Goal: Task Accomplishment & Management: Use online tool/utility

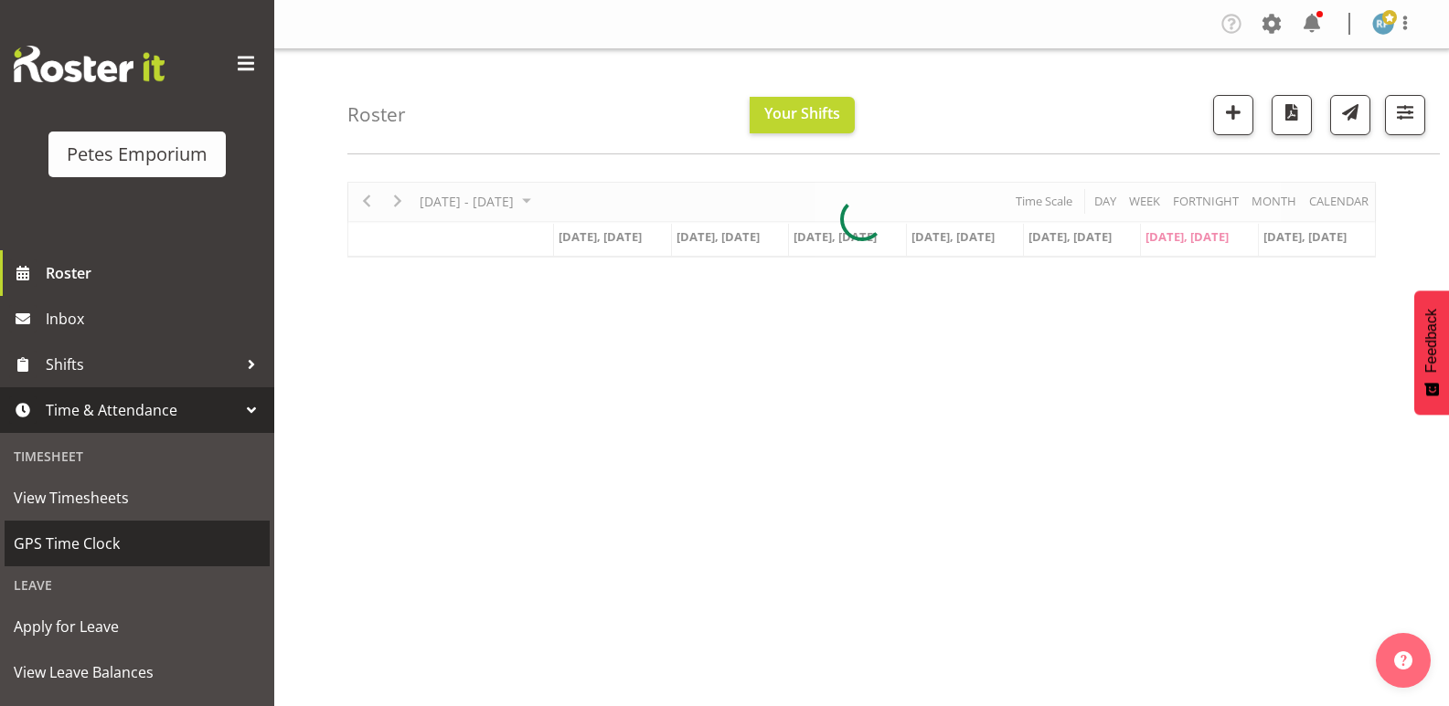
click at [95, 547] on span "GPS Time Clock" at bounding box center [137, 543] width 247 height 27
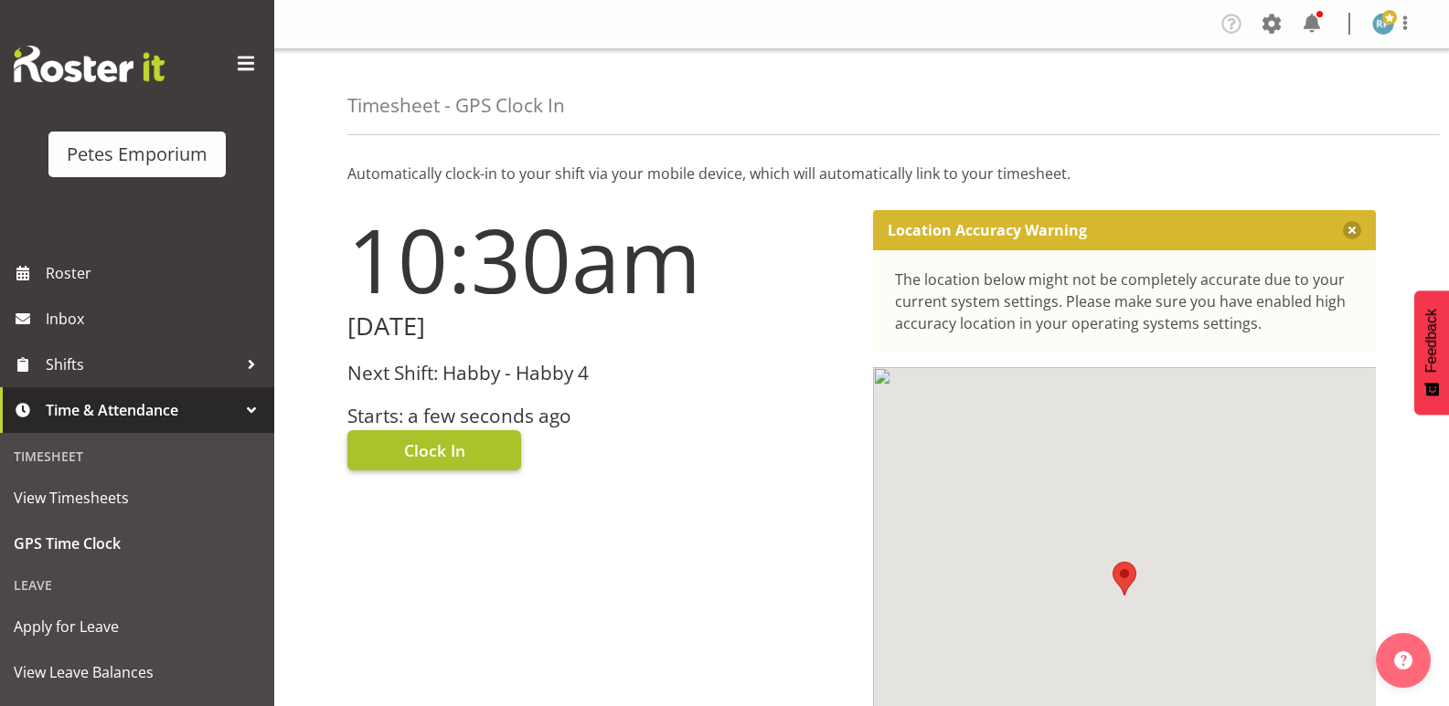
click at [477, 443] on button "Clock In" at bounding box center [434, 450] width 174 height 40
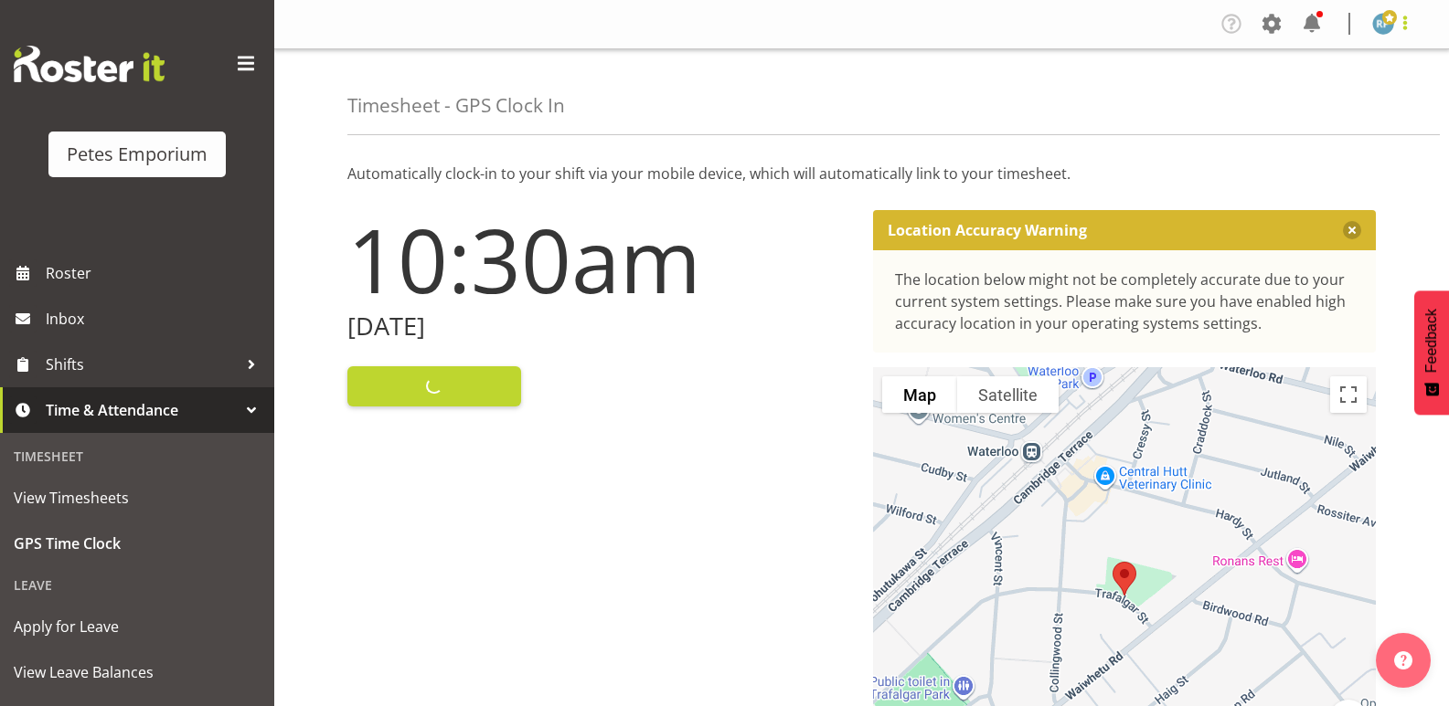
click at [1404, 25] on span at bounding box center [1405, 23] width 22 height 22
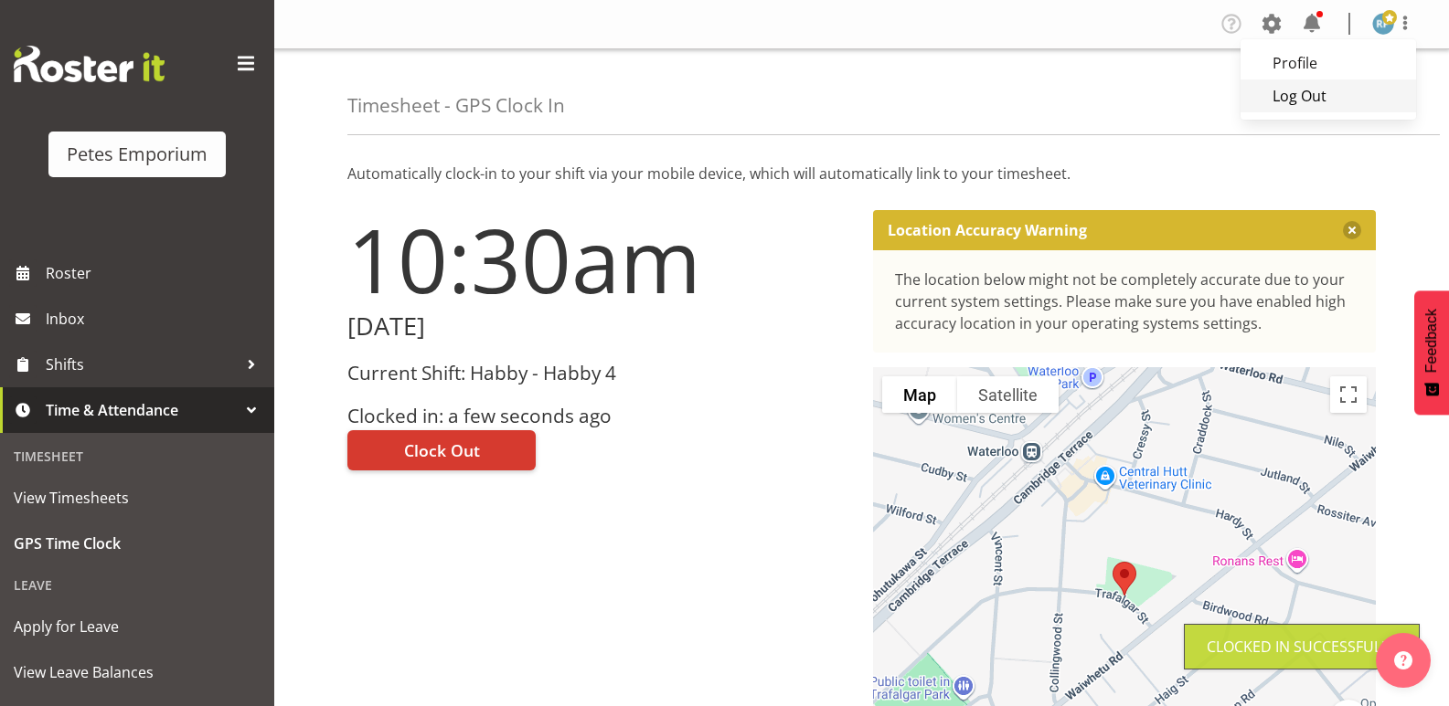
click at [1335, 94] on link "Log Out" at bounding box center [1327, 96] width 175 height 33
